Goal: Task Accomplishment & Management: Use online tool/utility

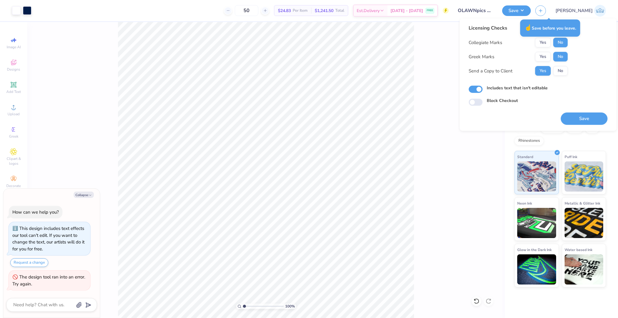
type textarea "x"
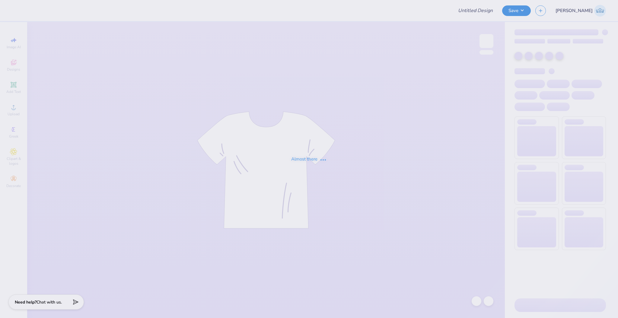
type input "OLAWNpics Fall 2025 Shirt"
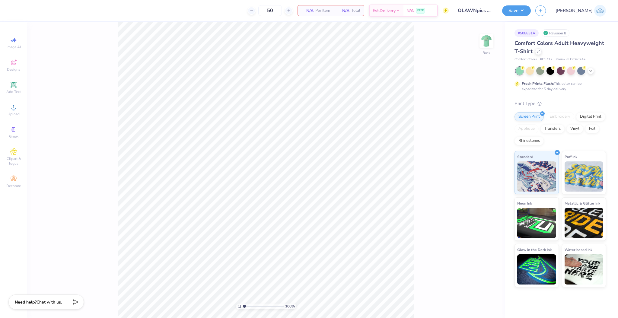
type textarea "x"
click at [14, 108] on circle at bounding box center [13, 108] width 3 height 3
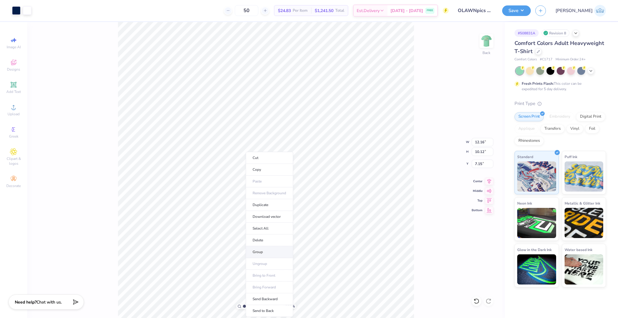
click at [267, 252] on li "Group" at bounding box center [269, 252] width 47 height 12
click at [293, 249] on li "Group" at bounding box center [290, 253] width 47 height 12
click at [474, 145] on input "12.16" at bounding box center [483, 142] width 22 height 8
type input "3.50"
type input "2.63"
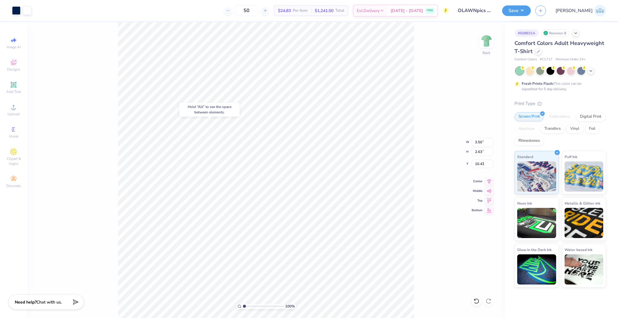
type input "6.59"
type input "2.64"
type input "3.00"
type input "2.63"
click at [477, 167] on input "6.59" at bounding box center [483, 164] width 22 height 8
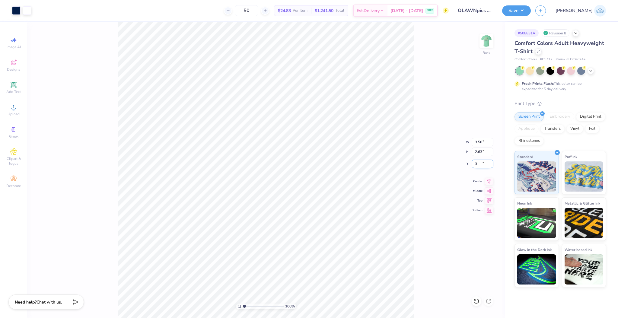
type input "3.00"
click at [531, 10] on button "Save" at bounding box center [516, 10] width 29 height 11
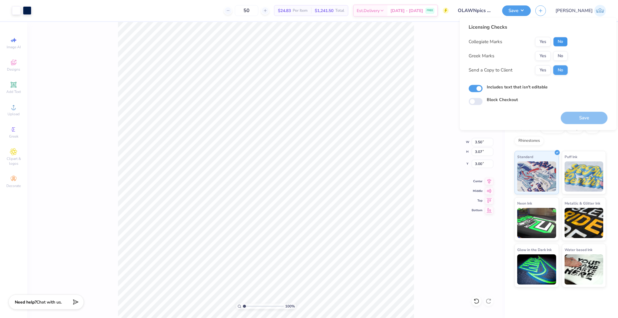
click at [556, 44] on button "No" at bounding box center [560, 42] width 14 height 10
click at [558, 52] on button "No" at bounding box center [560, 56] width 14 height 10
click at [545, 71] on button "Yes" at bounding box center [543, 70] width 16 height 10
click at [577, 125] on div "Licensing Checks Collegiate Marks Yes No Greek Marks Yes No Send a Copy to Clie…" at bounding box center [537, 73] width 157 height 113
click at [578, 123] on button "Save" at bounding box center [584, 118] width 47 height 12
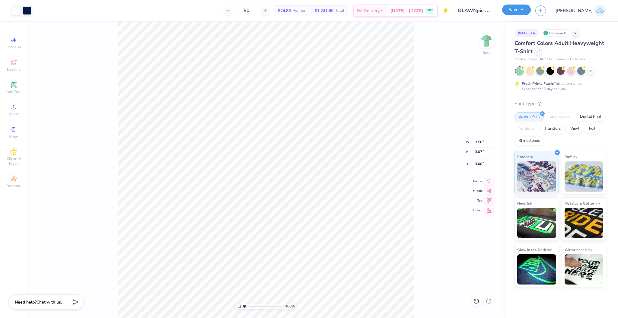
click at [531, 12] on button "Save" at bounding box center [516, 10] width 29 height 11
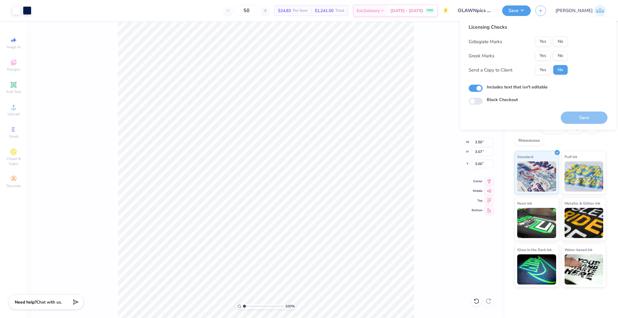
click at [437, 55] on div "100 % Back W 3.50 3.50 " H 3.07 3.07 " Y 3.00 3.00 " Center Middle Top Bottom" at bounding box center [266, 170] width 478 height 296
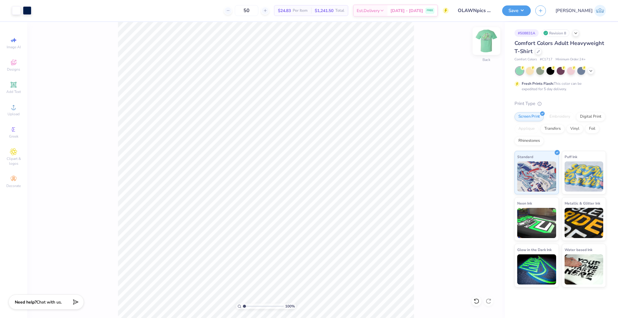
click at [481, 42] on img at bounding box center [486, 41] width 24 height 24
type input "11.67"
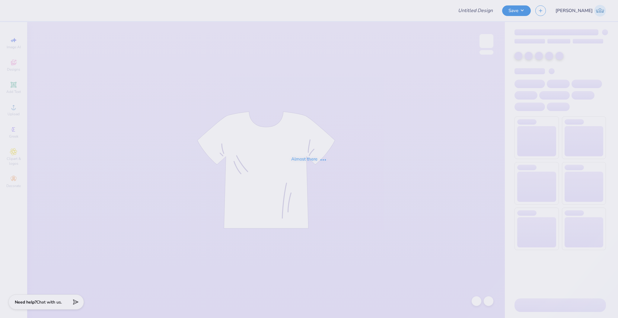
type input "asig formal shirts"
